Goal: Information Seeking & Learning: Find contact information

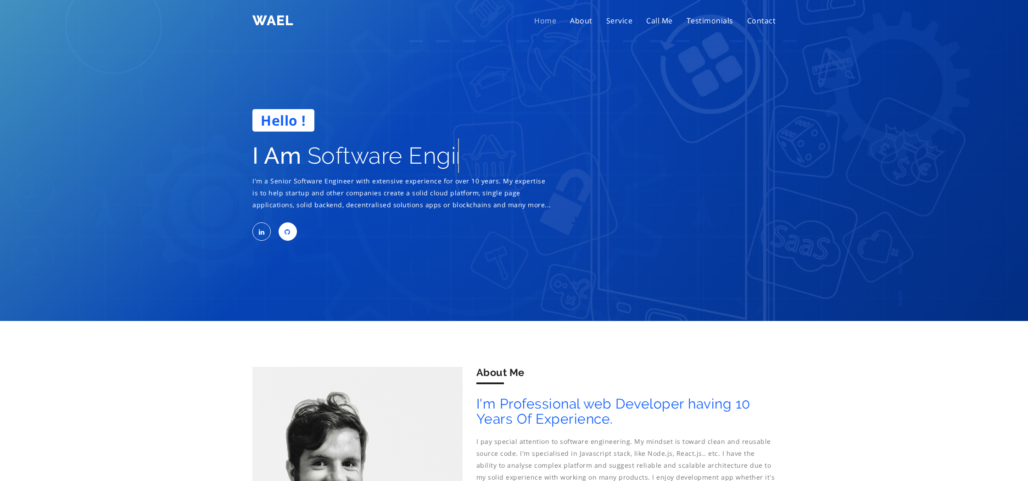
click at [282, 236] on link at bounding box center [288, 232] width 18 height 18
click at [747, 23] on link "Contact" at bounding box center [761, 20] width 43 height 23
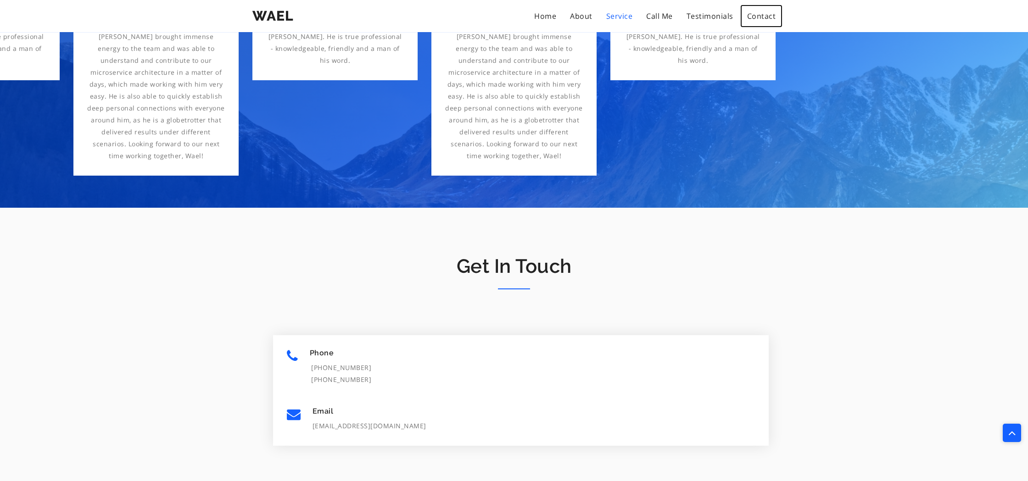
scroll to position [1417, 0]
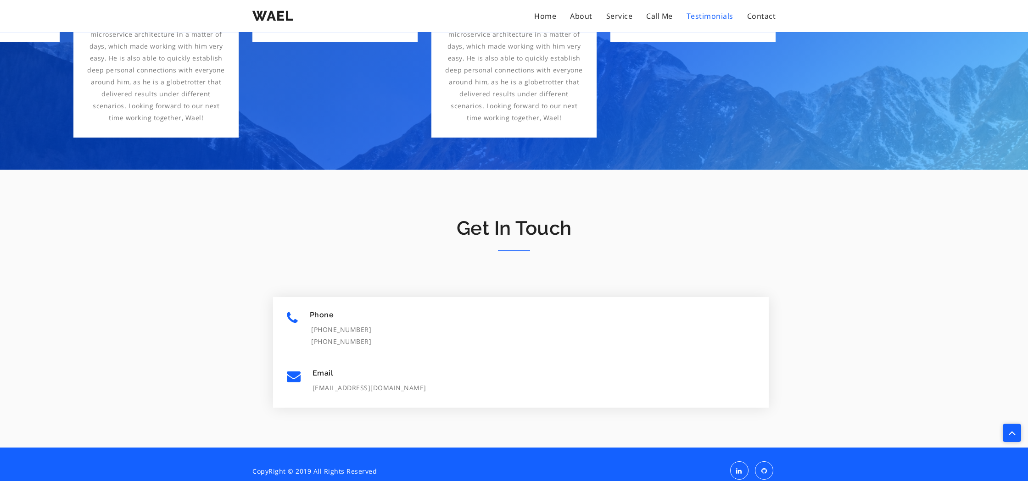
drag, startPoint x: 368, startPoint y: 317, endPoint x: 310, endPoint y: 315, distance: 58.8
click at [310, 324] on p "[PHONE_NUMBER]" at bounding box center [521, 330] width 468 height 12
copy p "[PHONE_NUMBER]"
click at [346, 311] on div "Phone [PHONE_NUMBER] [PHONE_NUMBER]" at bounding box center [521, 329] width 468 height 37
drag, startPoint x: 315, startPoint y: 330, endPoint x: 387, endPoint y: 330, distance: 72.0
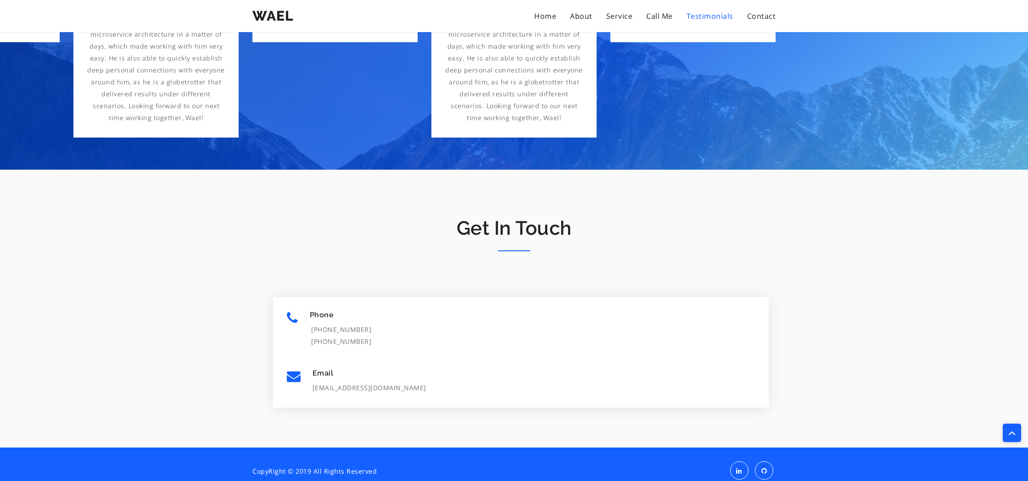
click at [387, 336] on p "[PHONE_NUMBER]" at bounding box center [521, 342] width 468 height 12
copy p "49-1525-1969-461"
click at [315, 324] on p "[PHONE_NUMBER]" at bounding box center [521, 330] width 468 height 12
drag, startPoint x: 315, startPoint y: 318, endPoint x: 368, endPoint y: 317, distance: 52.8
click at [368, 324] on p "[PHONE_NUMBER]" at bounding box center [521, 330] width 468 height 12
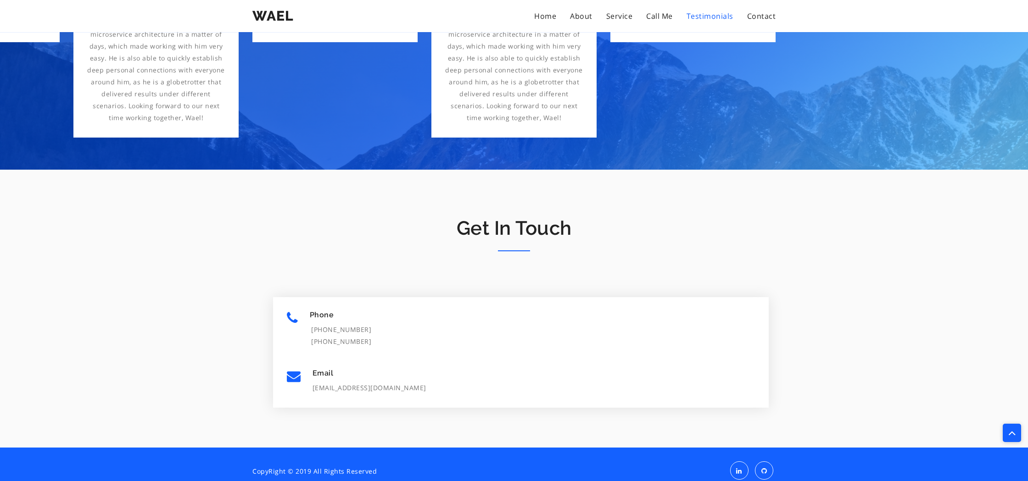
copy p "[PHONE_NUMBER]"
click at [301, 170] on section "Get In Touch Phone [PHONE_NUMBER] [PHONE_NUMBER] Email [EMAIL_ADDRESS][DOMAIN_N…" at bounding box center [514, 309] width 1028 height 278
click at [761, 468] on icon at bounding box center [764, 471] width 6 height 6
